Goal: Browse casually: Explore the website without a specific task or goal

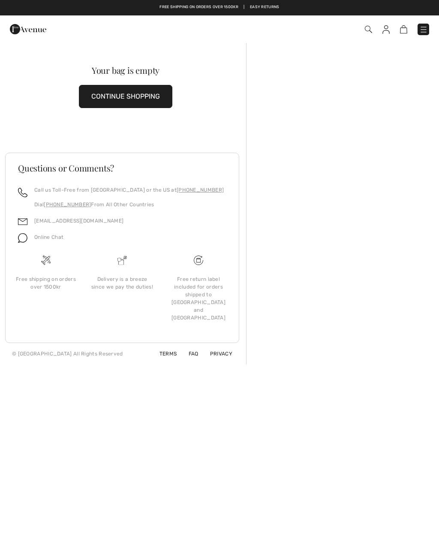
click at [421, 31] on img at bounding box center [424, 29] width 9 height 9
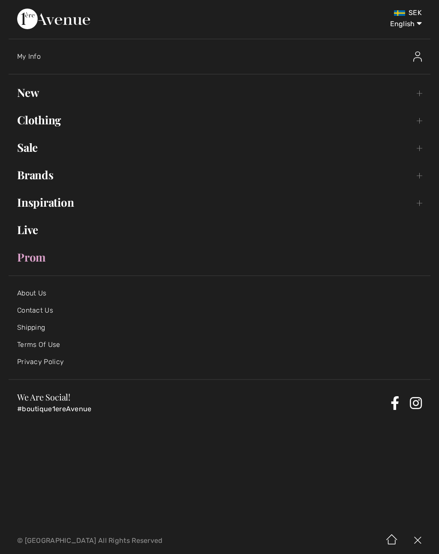
click at [27, 90] on link "New Toggle submenu" at bounding box center [220, 92] width 422 height 19
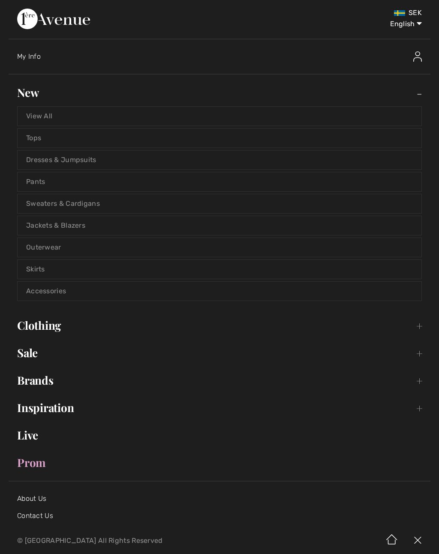
click at [39, 118] on link "View All" at bounding box center [220, 116] width 404 height 19
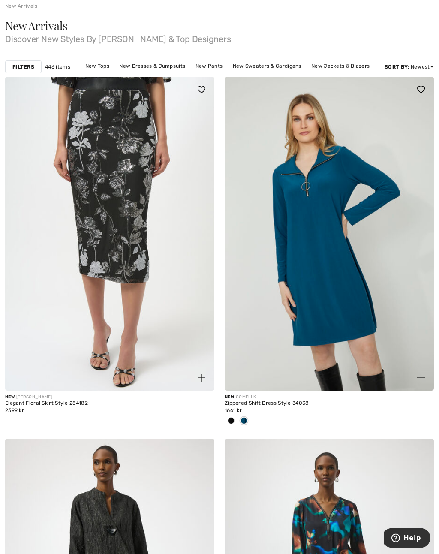
scroll to position [103, 0]
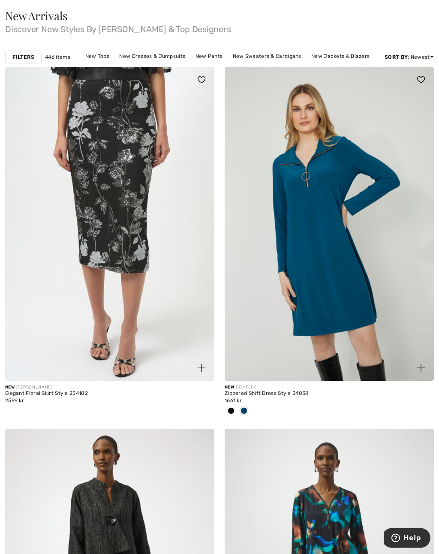
click at [203, 371] on img at bounding box center [202, 369] width 8 height 8
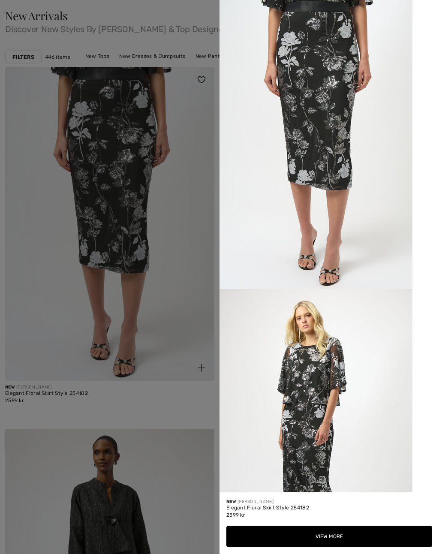
scroll to position [0, 0]
click at [183, 272] on div at bounding box center [219, 277] width 439 height 554
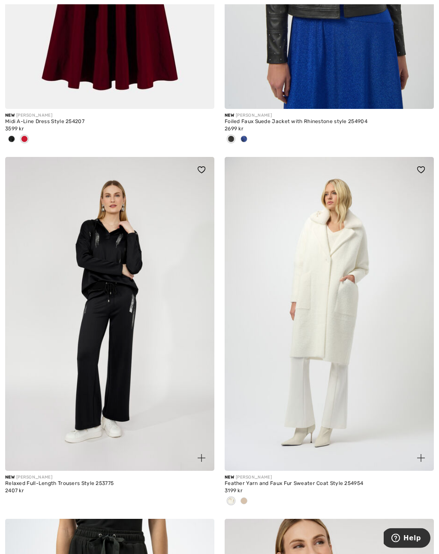
scroll to position [2909, 0]
click at [419, 457] on img at bounding box center [422, 458] width 8 height 8
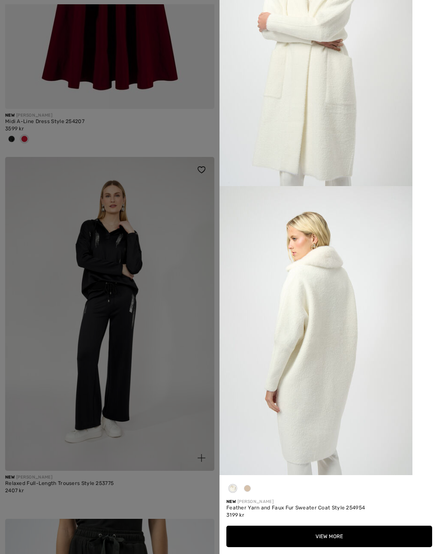
scroll to position [802, 0]
click at [178, 361] on div at bounding box center [219, 277] width 439 height 554
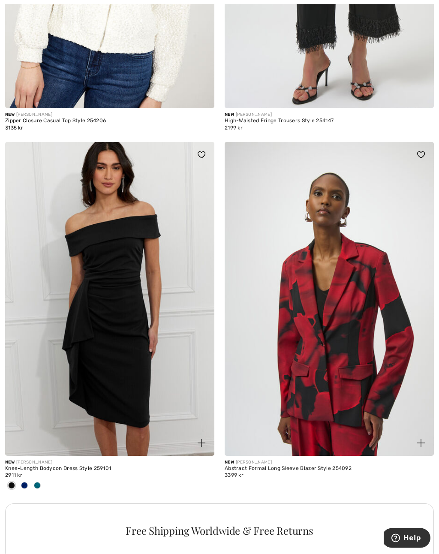
scroll to position [3997, 0]
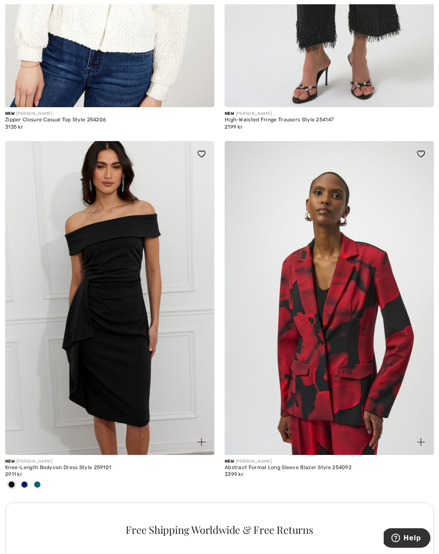
click at [421, 442] on img at bounding box center [422, 443] width 8 height 8
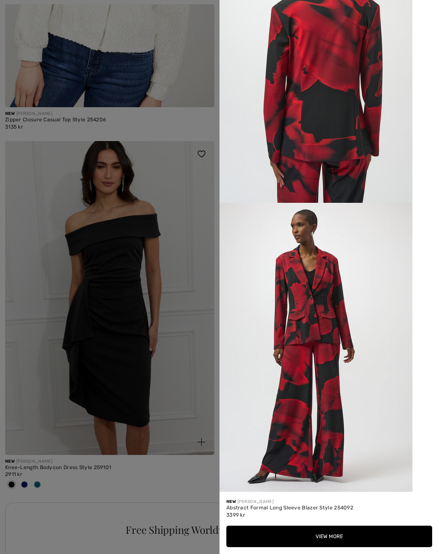
scroll to position [1041, 0]
click at [182, 380] on div at bounding box center [219, 277] width 439 height 554
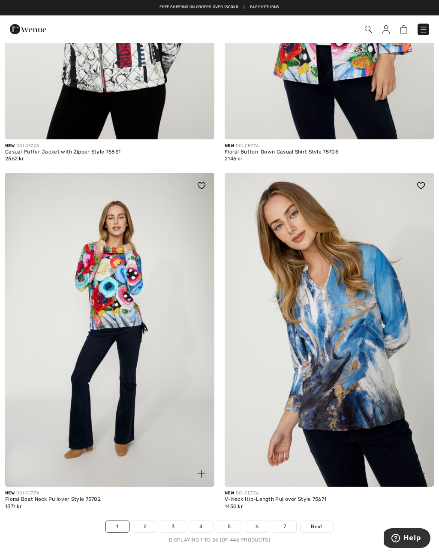
scroll to position [6179, 0]
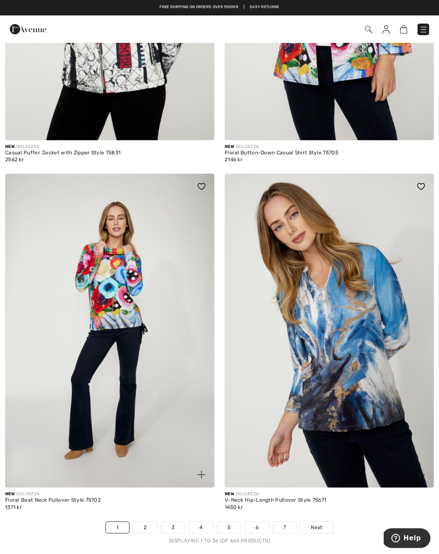
click at [424, 29] on img at bounding box center [424, 29] width 9 height 9
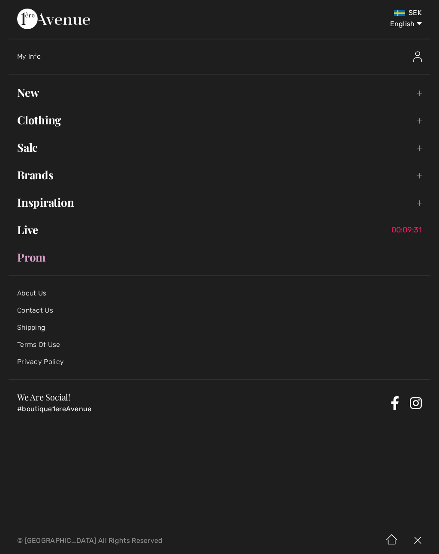
click at [33, 232] on link "Live 00:09:31" at bounding box center [220, 230] width 422 height 19
